Goal: Information Seeking & Learning: Find specific fact

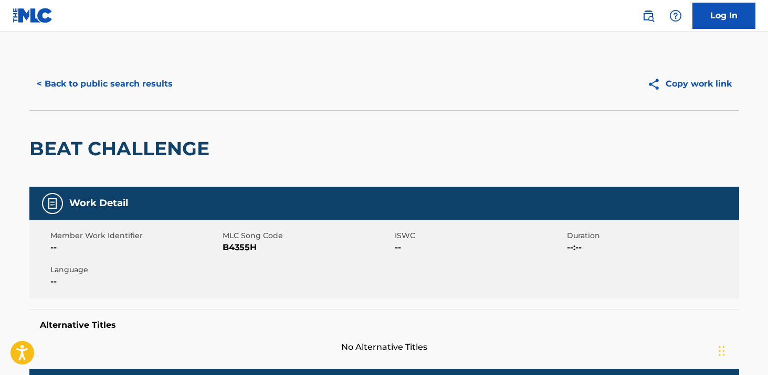
click at [127, 76] on button "< Back to public search results" at bounding box center [104, 84] width 151 height 26
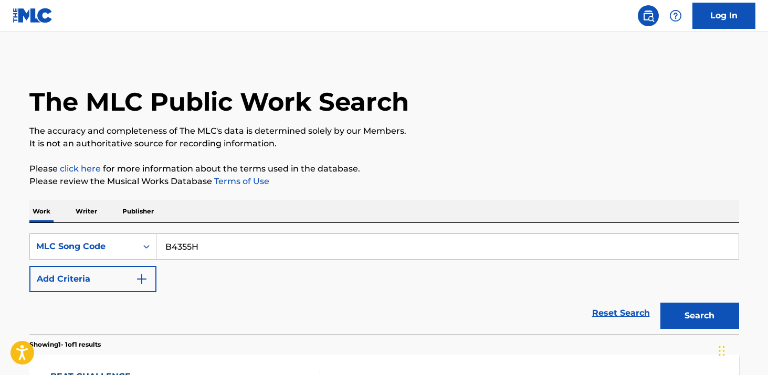
scroll to position [136, 0]
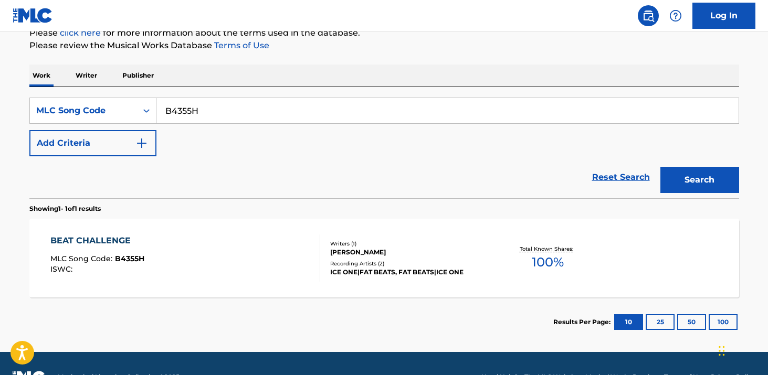
click at [254, 113] on input "B4355H" at bounding box center [447, 110] width 582 height 25
paste input "C4165N"
type input "C4165N"
click at [660, 167] on button "Search" at bounding box center [699, 180] width 79 height 26
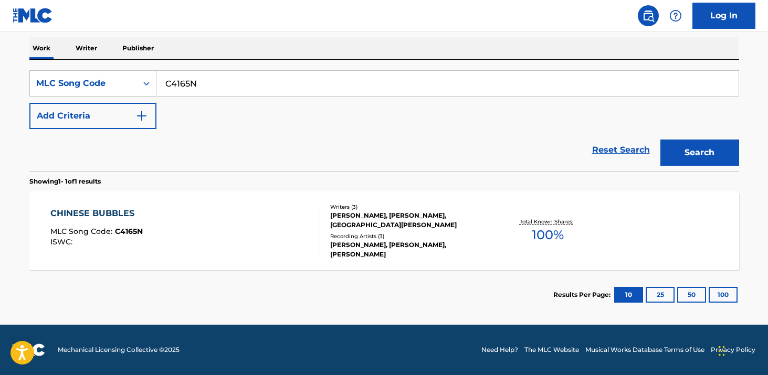
click at [212, 206] on div "CHINESE BUBBLES MLC Song Code : C4165N ISWC : Writers ( 3 ) [PERSON_NAME], [PER…" at bounding box center [384, 231] width 710 height 79
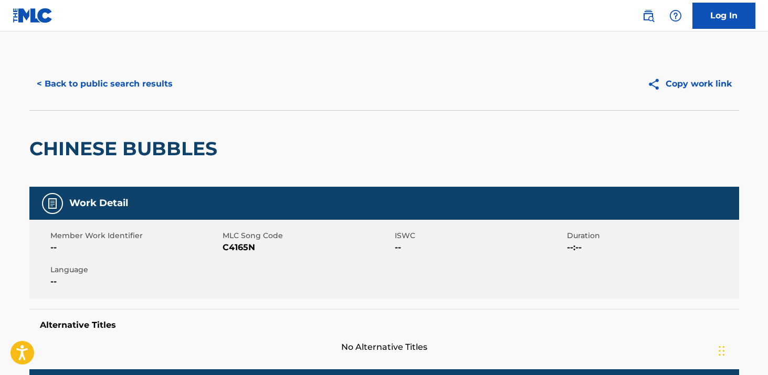
drag, startPoint x: 123, startPoint y: 69, endPoint x: 118, endPoint y: 77, distance: 10.2
click at [120, 70] on div "< Back to public search results Copy work link" at bounding box center [384, 84] width 710 height 52
drag, startPoint x: 120, startPoint y: 79, endPoint x: 143, endPoint y: 89, distance: 24.7
click at [120, 79] on button "< Back to public search results" at bounding box center [104, 84] width 151 height 26
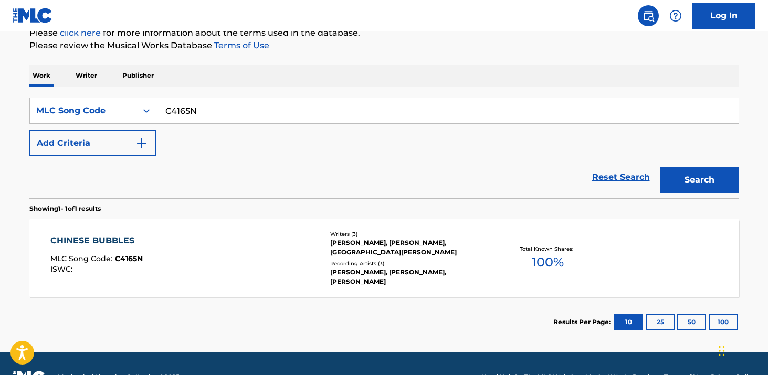
click at [320, 112] on input "C4165N" at bounding box center [447, 110] width 582 height 25
paste input "790S"
type input "C4790S"
click at [660, 167] on button "Search" at bounding box center [699, 180] width 79 height 26
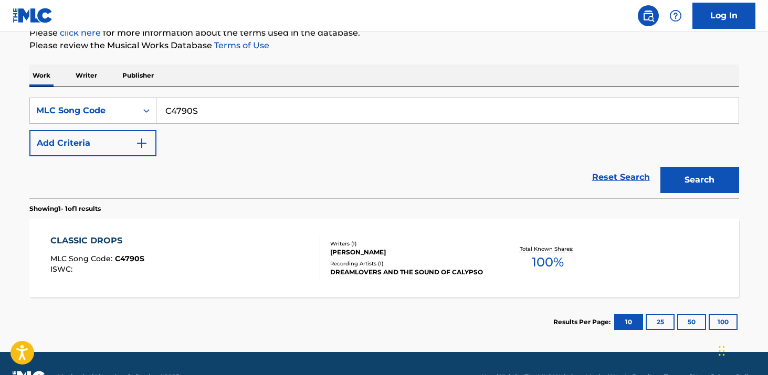
scroll to position [163, 0]
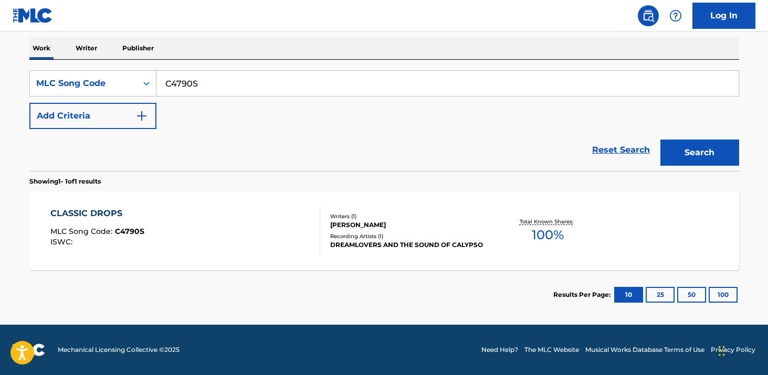
click at [228, 207] on div "CLASSIC DROPS MLC Song Code : C4790S ISWC :" at bounding box center [185, 230] width 270 height 47
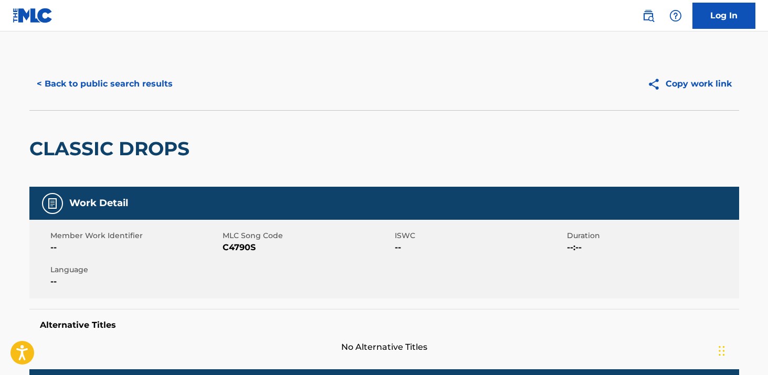
click at [138, 82] on button "< Back to public search results" at bounding box center [104, 84] width 151 height 26
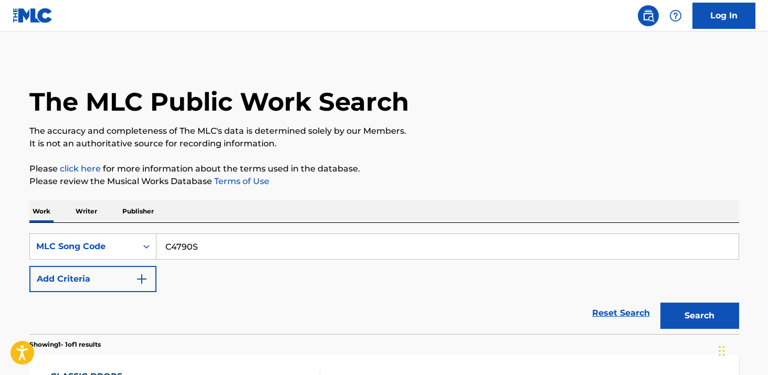
scroll to position [135, 0]
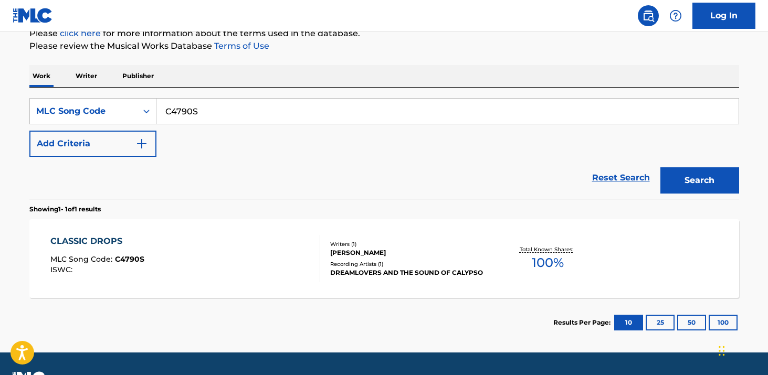
click at [327, 113] on input "C4790S" at bounding box center [447, 111] width 582 height 25
paste input "3I"
type input "C4793I"
click at [660, 167] on button "Search" at bounding box center [699, 180] width 79 height 26
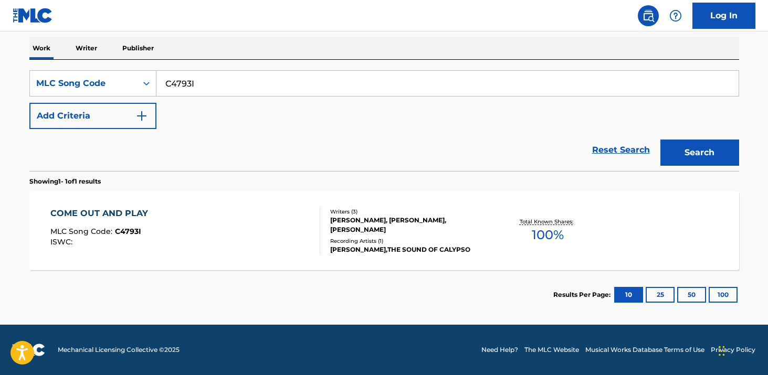
click at [234, 211] on div "COME OUT AND PLAY MLC Song Code : C4793I ISWC :" at bounding box center [185, 230] width 270 height 47
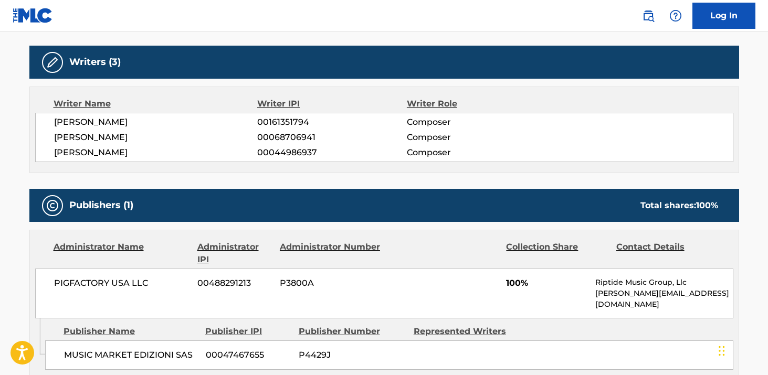
scroll to position [296, 0]
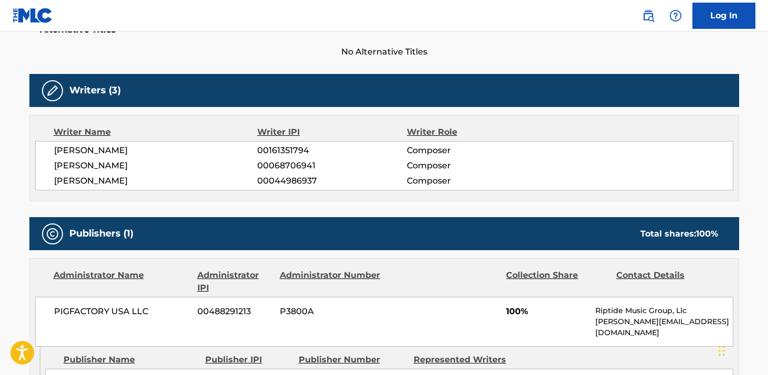
click at [283, 161] on span "00068706941" at bounding box center [331, 166] width 149 height 13
click at [284, 161] on span "00068706941" at bounding box center [331, 166] width 149 height 13
copy span "00068706941"
click at [292, 180] on span "00044986937" at bounding box center [331, 181] width 149 height 13
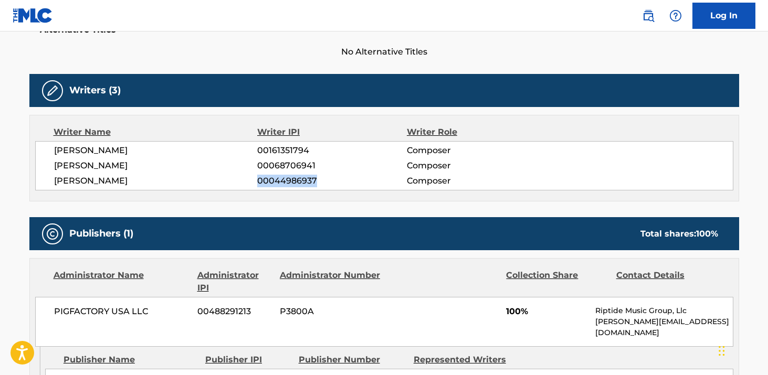
copy span "00044986937"
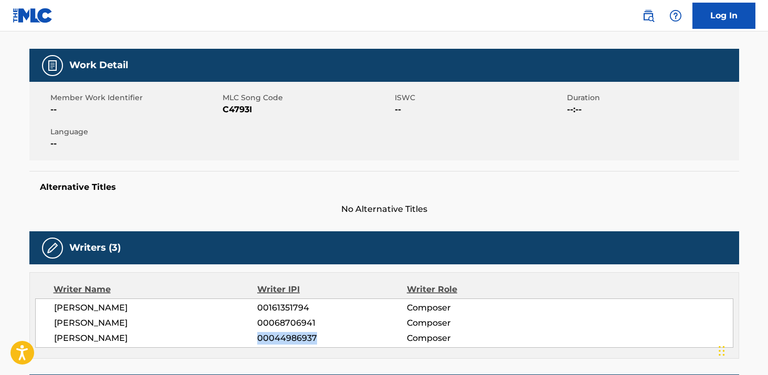
scroll to position [0, 0]
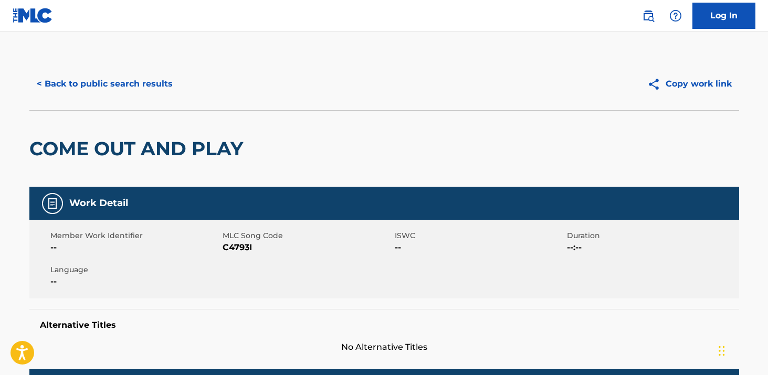
drag, startPoint x: 82, startPoint y: 85, endPoint x: 93, endPoint y: 86, distance: 10.6
click at [82, 85] on button "< Back to public search results" at bounding box center [104, 84] width 151 height 26
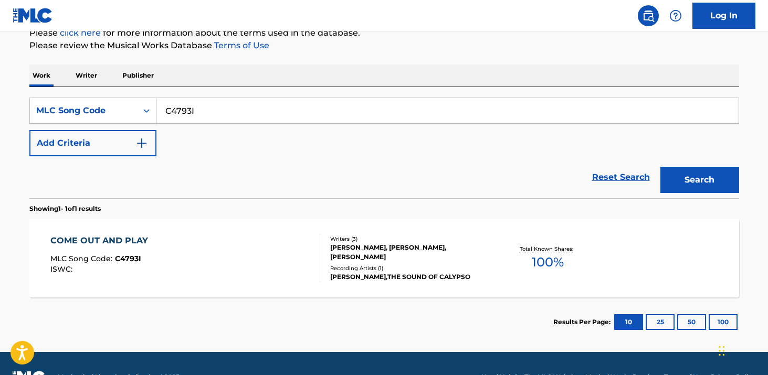
click at [230, 110] on input "C4793I" at bounding box center [447, 110] width 582 height 25
drag, startPoint x: 230, startPoint y: 110, endPoint x: 278, endPoint y: 121, distance: 49.5
click at [230, 110] on input "C4793I" at bounding box center [447, 110] width 582 height 25
paste input "884336986"
type input "884336986"
